Goal: Task Accomplishment & Management: Manage account settings

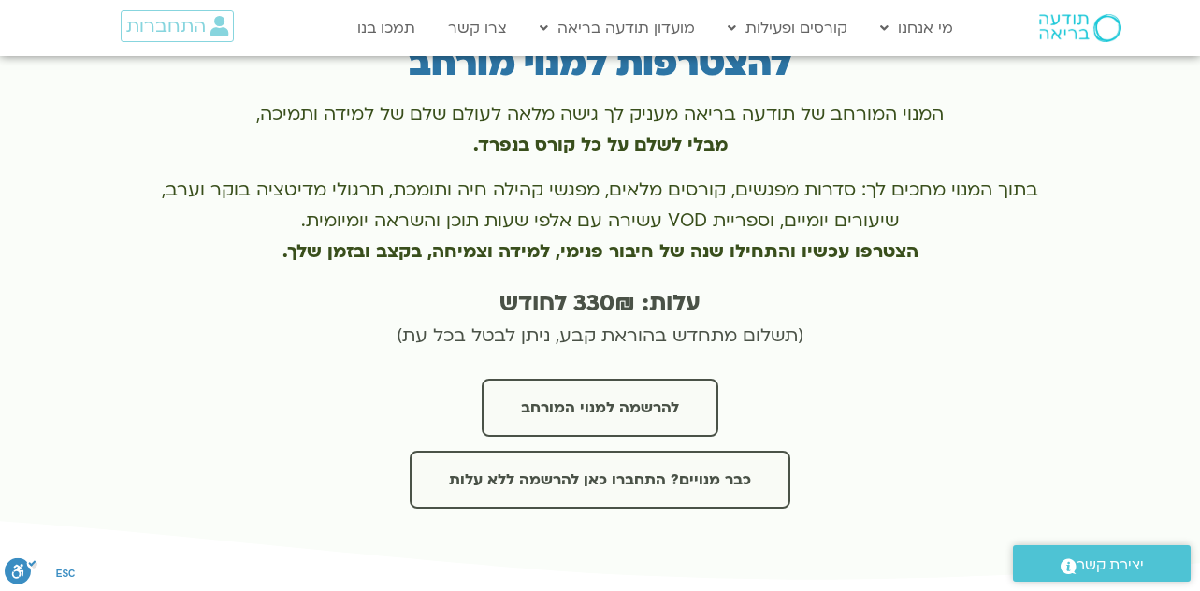
scroll to position [4114, 0]
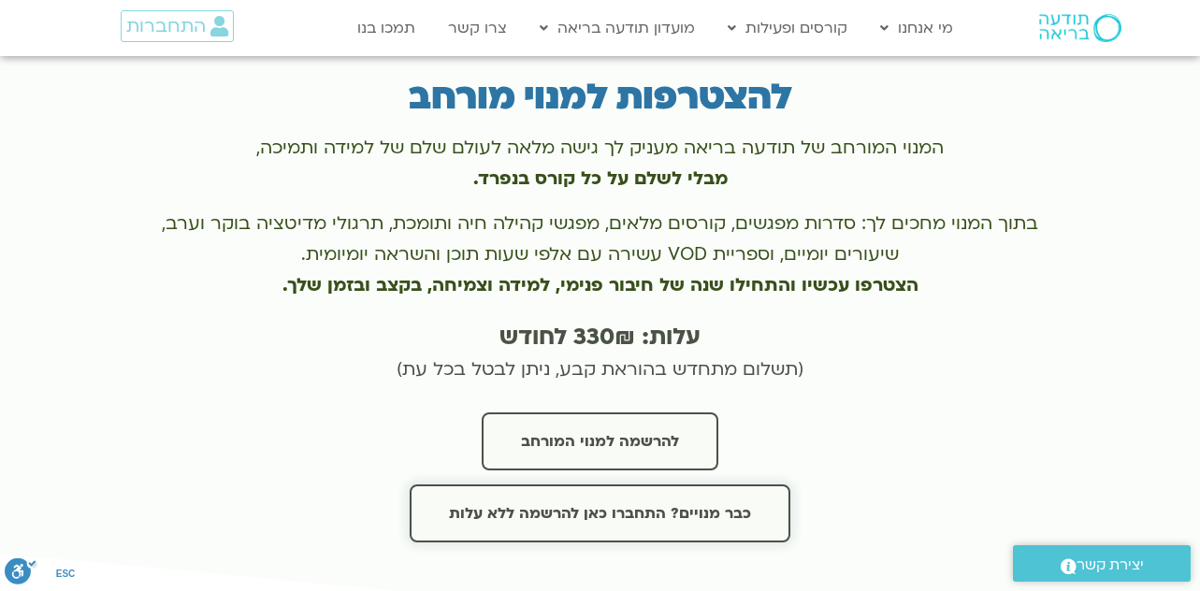
click at [564, 505] on span "כבר מנויים? התחברו כאן להרשמה ללא עלות" at bounding box center [600, 513] width 302 height 17
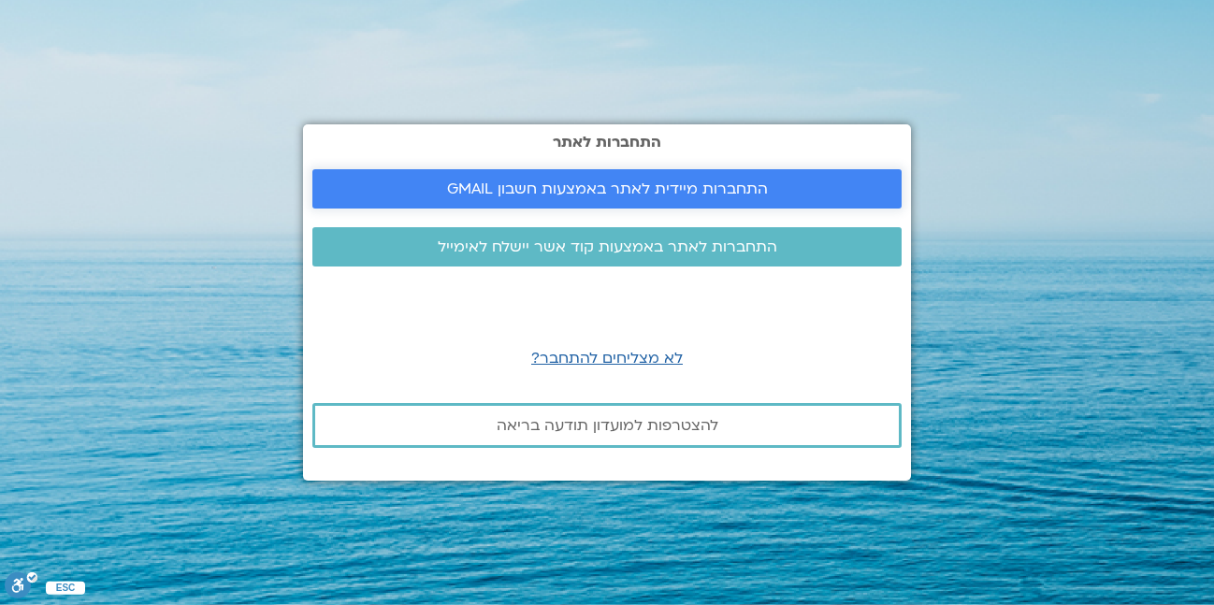
click at [632, 202] on link "התחברות מיידית לאתר באמצעות חשבון GMAIL" at bounding box center [606, 188] width 589 height 39
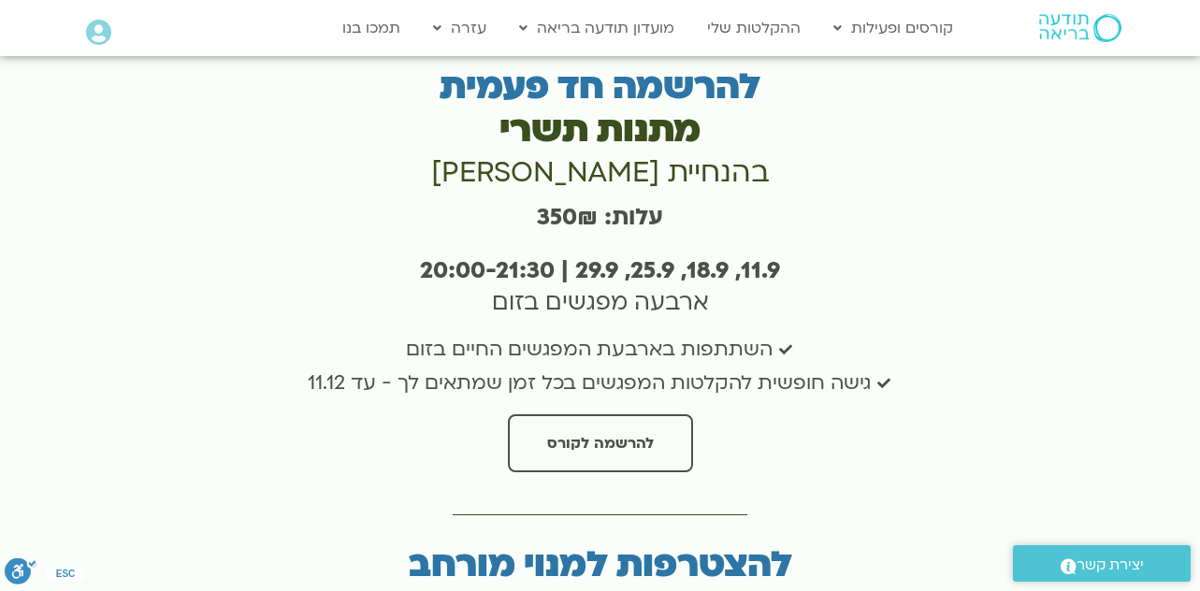
scroll to position [3553, 0]
